Goal: Find specific page/section: Find specific page/section

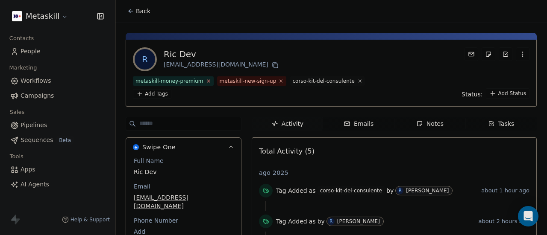
click at [206, 80] on icon at bounding box center [209, 81] width 6 height 6
